Goal: Obtain resource: Download file/media

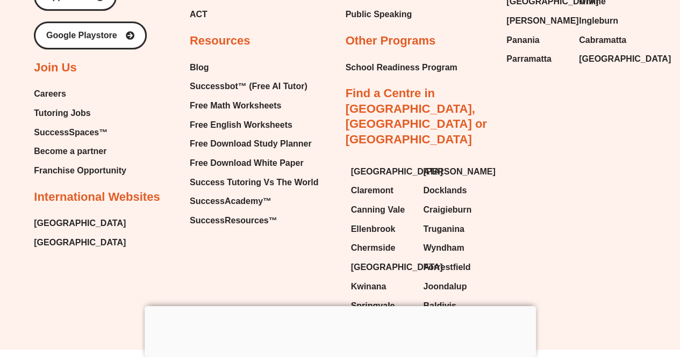
scroll to position [2248, 0]
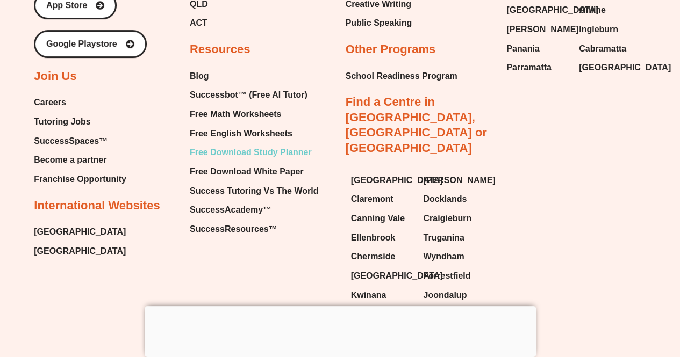
click at [269, 150] on span "Free Download Study Planner" at bounding box center [251, 153] width 122 height 16
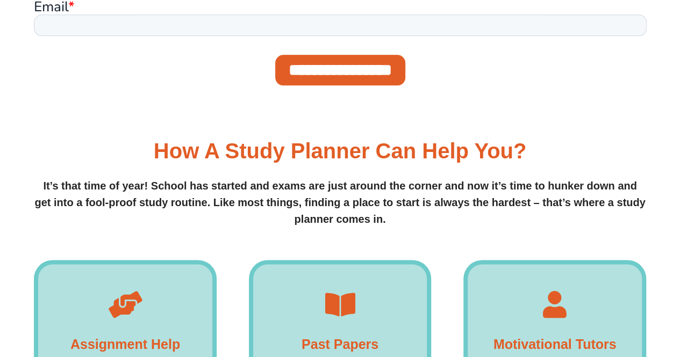
scroll to position [569, 0]
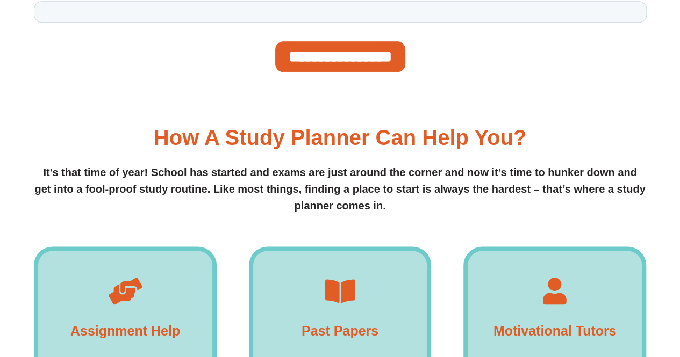
click at [375, 52] on input "**********" at bounding box center [340, 57] width 130 height 31
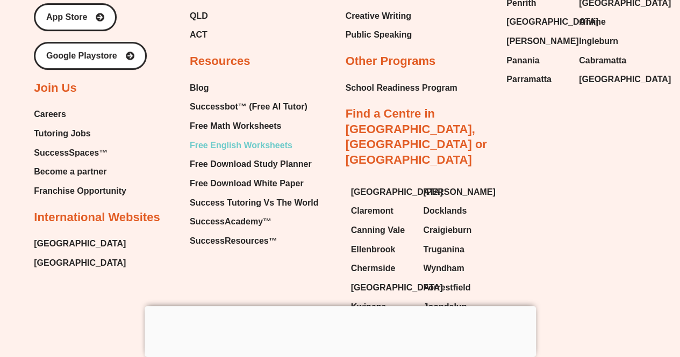
click at [272, 138] on span "Free English Worksheets" at bounding box center [241, 146] width 103 height 16
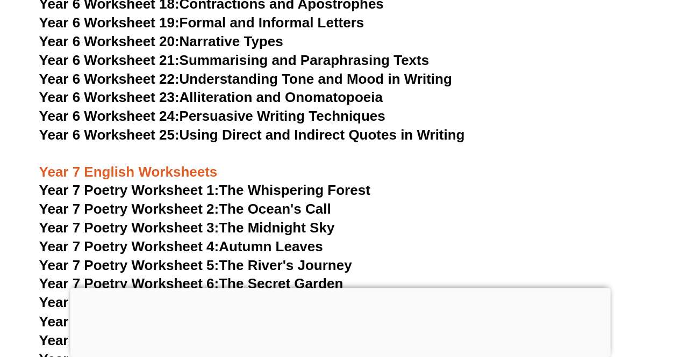
scroll to position [6828, 0]
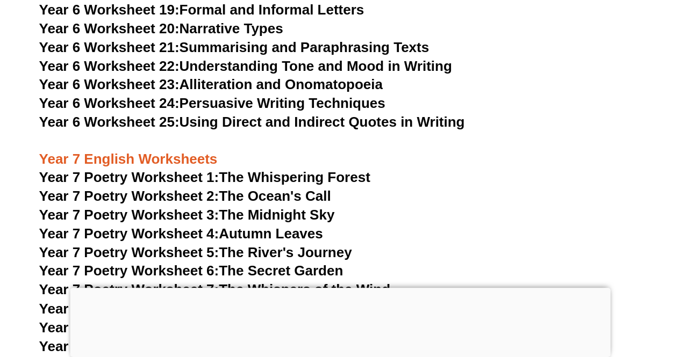
click at [545, 187] on h3 "Year 7 Poetry Worksheet 2: The Ocean's Call" at bounding box center [340, 196] width 602 height 18
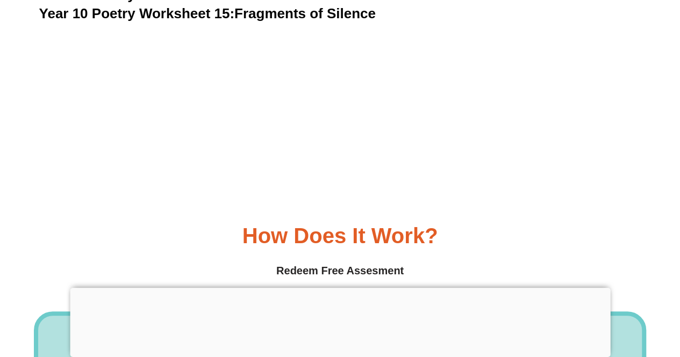
scroll to position [8332, 0]
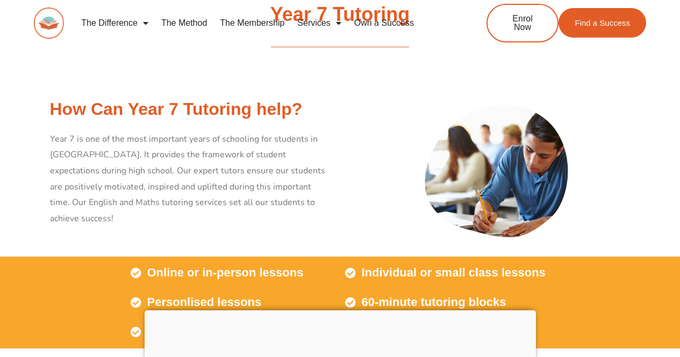
scroll to position [2061, 0]
